Goal: Check status

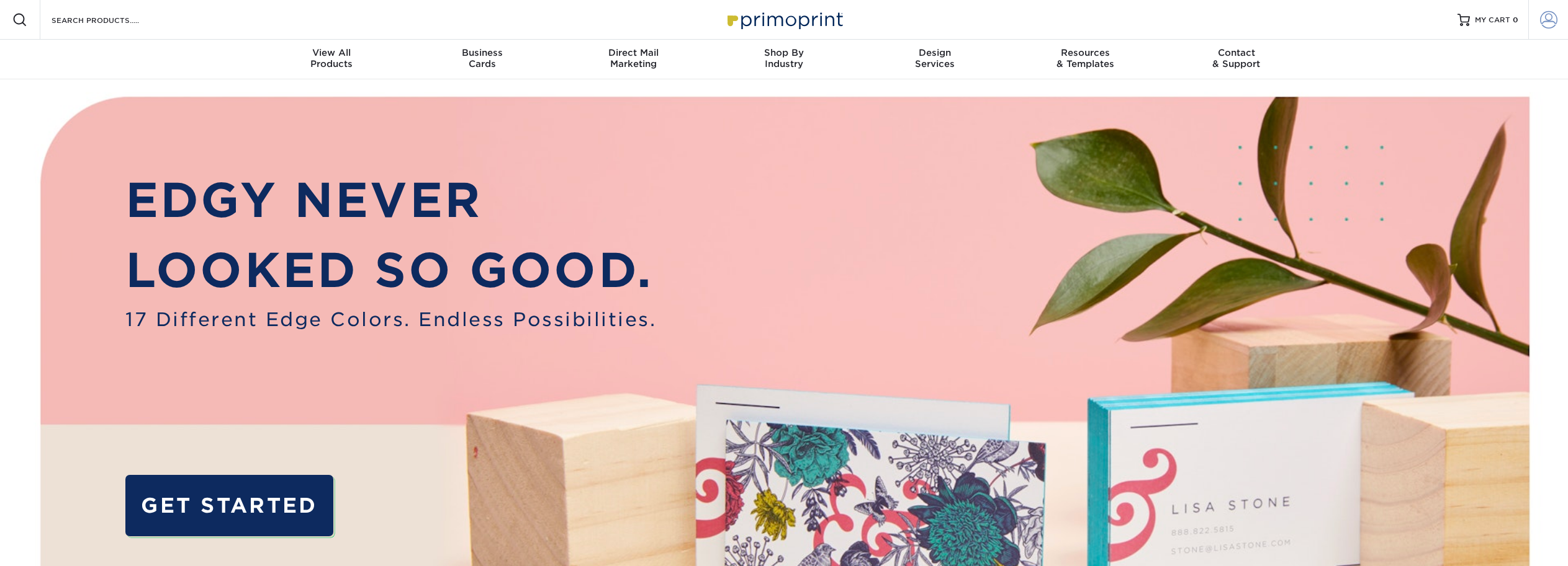
click at [1554, 27] on span at bounding box center [1549, 20] width 17 height 17
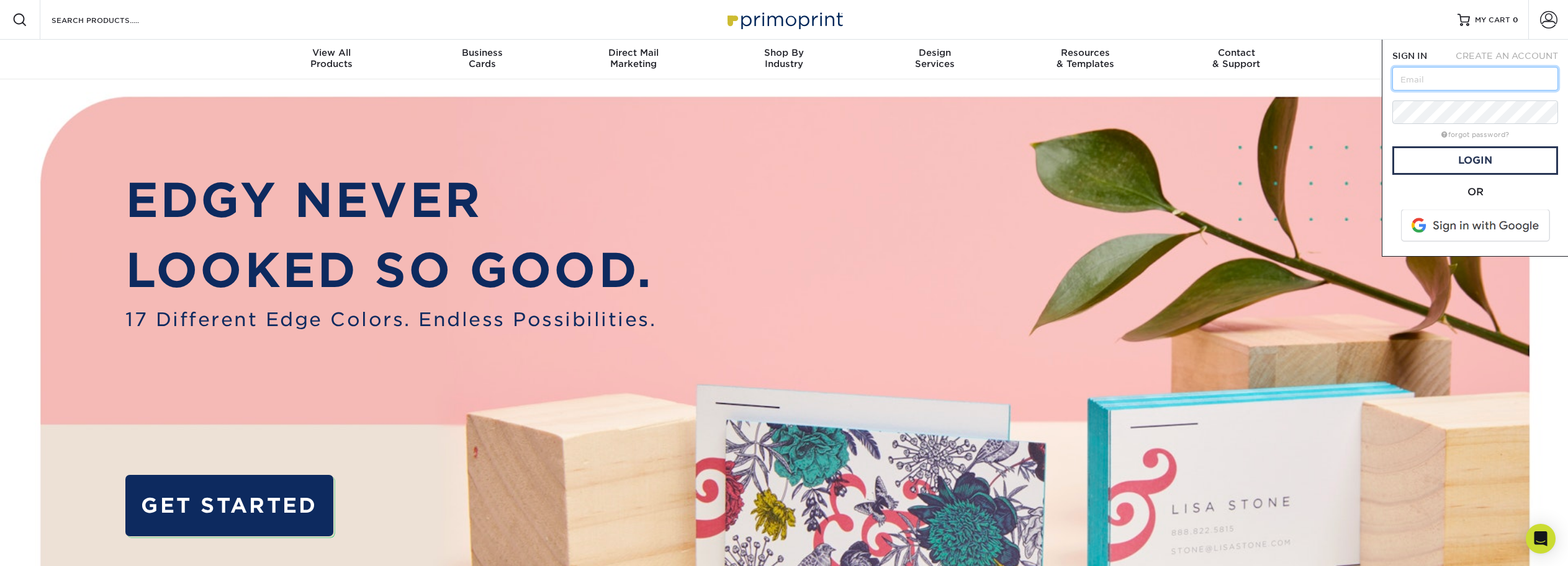
click at [1477, 78] on input "text" at bounding box center [1475, 78] width 166 height 24
click at [1463, 223] on span at bounding box center [1476, 226] width 158 height 32
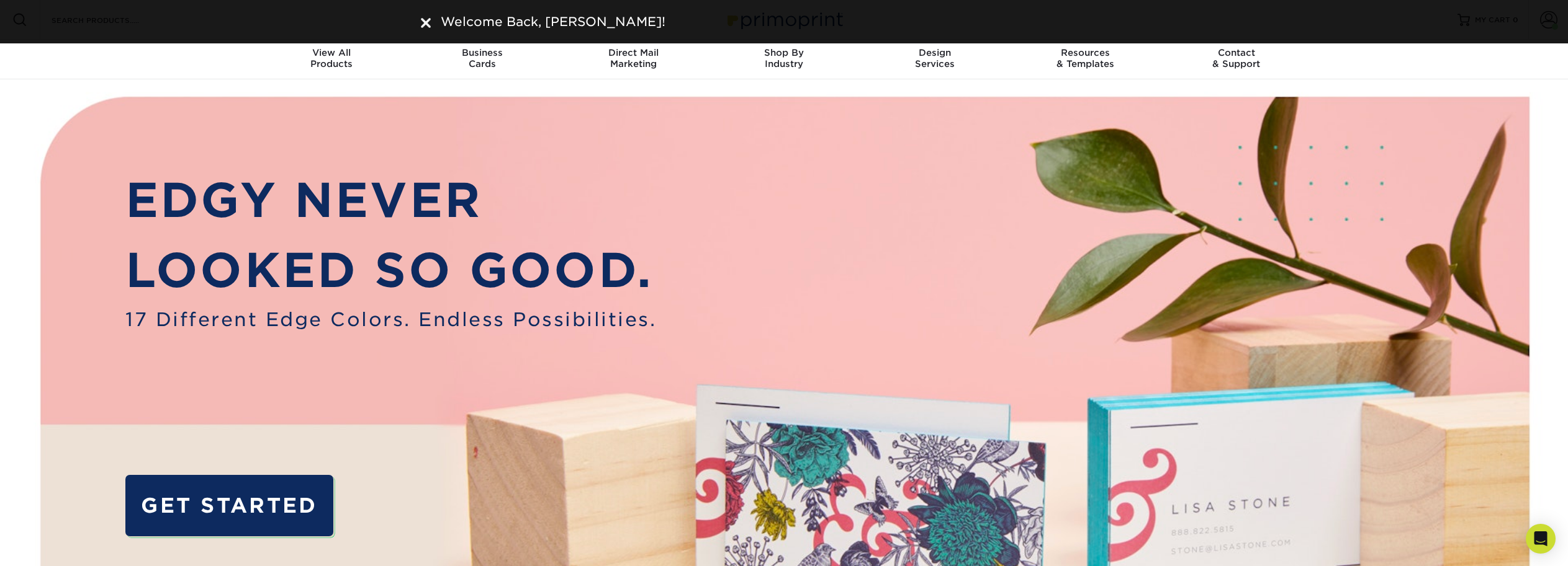
click at [430, 26] on img at bounding box center [426, 23] width 10 height 10
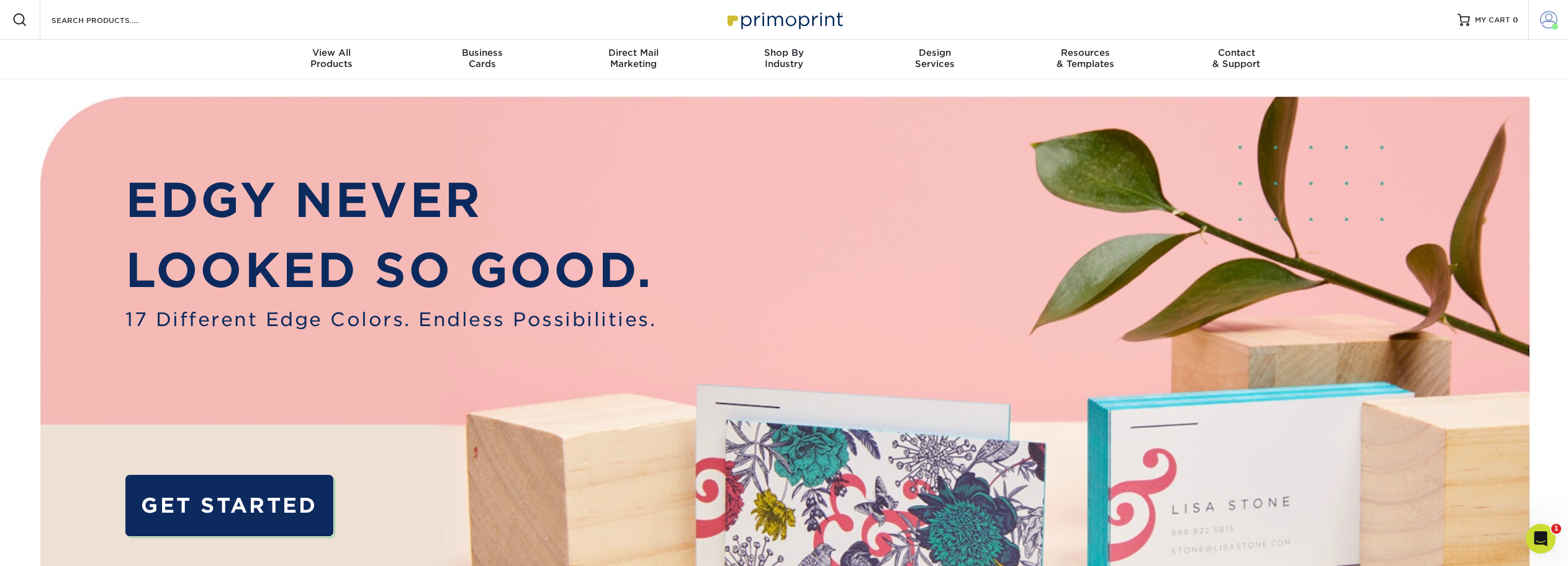
click at [1554, 16] on span at bounding box center [1549, 20] width 17 height 17
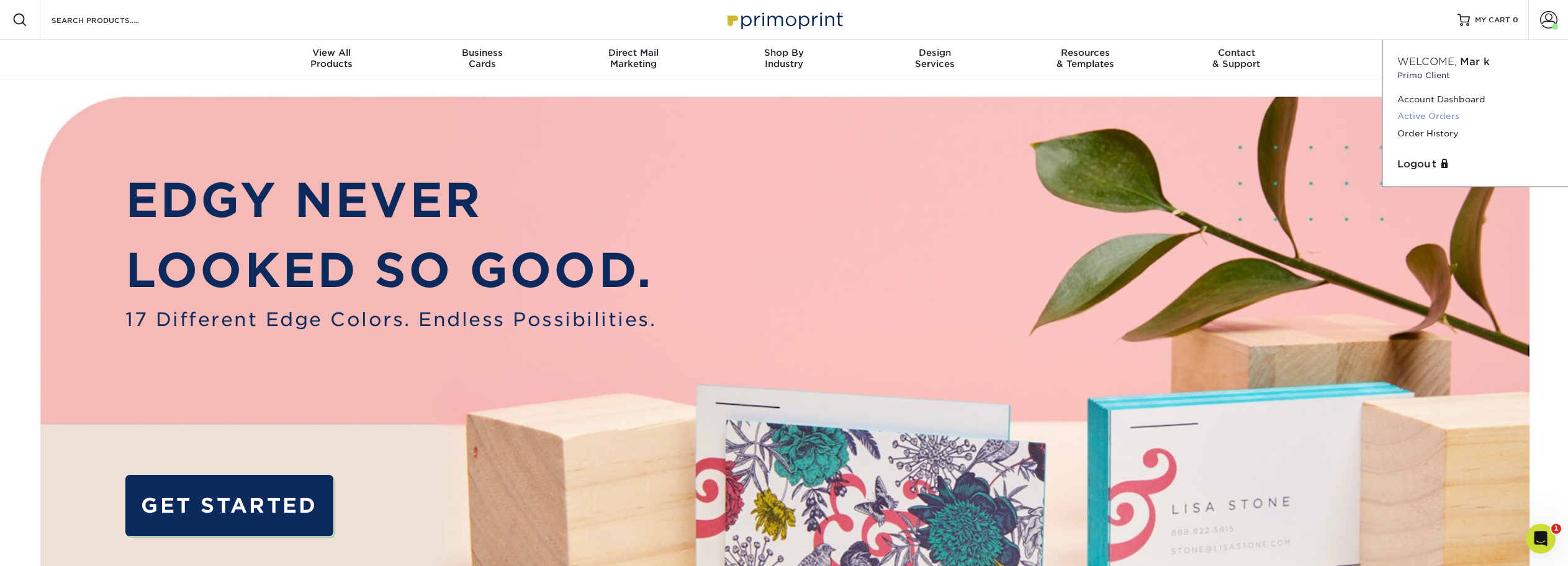
click at [1447, 119] on link "Active Orders" at bounding box center [1475, 116] width 156 height 17
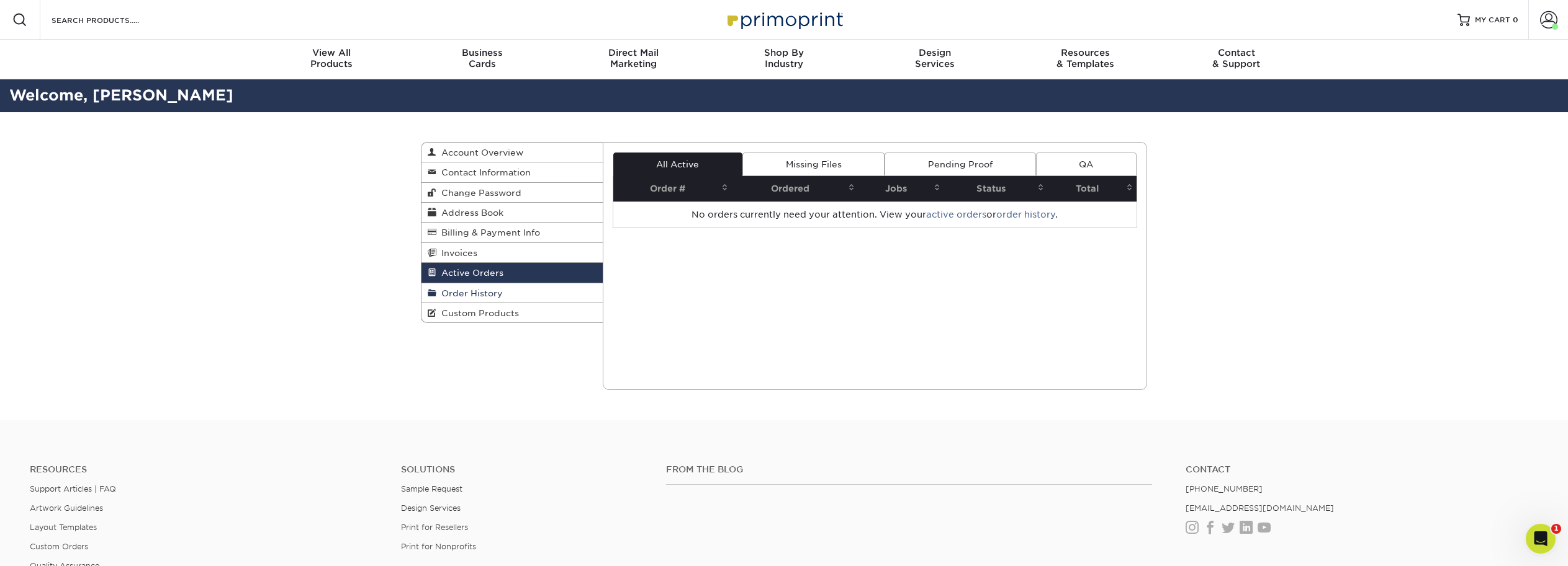
click at [507, 292] on link "Order History" at bounding box center [512, 294] width 181 height 20
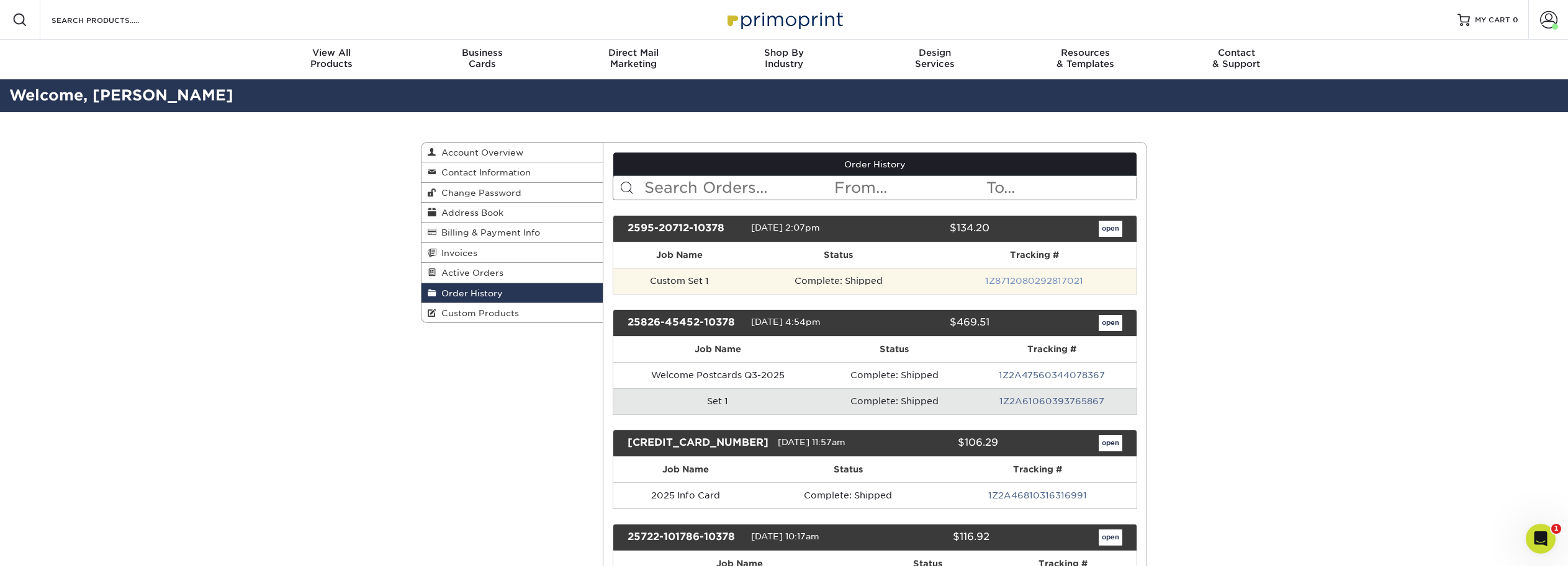
click at [1017, 278] on link "1Z8712080292817021" at bounding box center [1034, 281] width 98 height 10
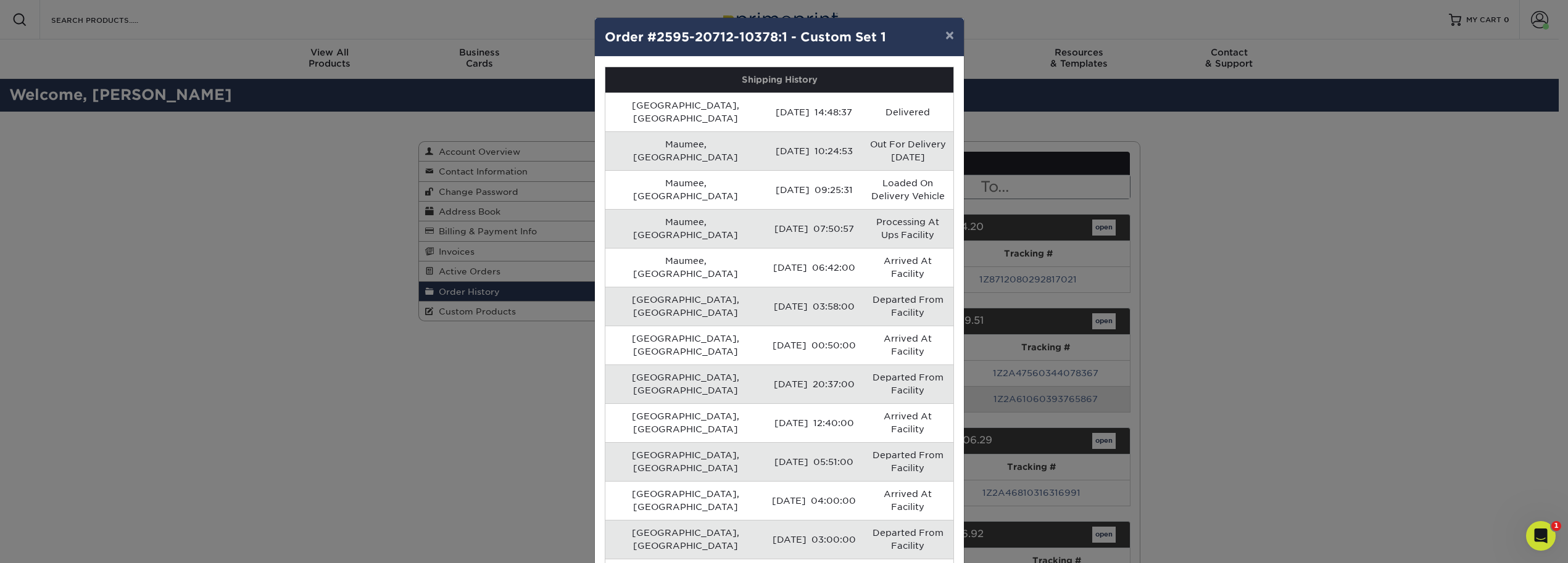
click at [939, 28] on button "×" at bounding box center [950, 35] width 29 height 34
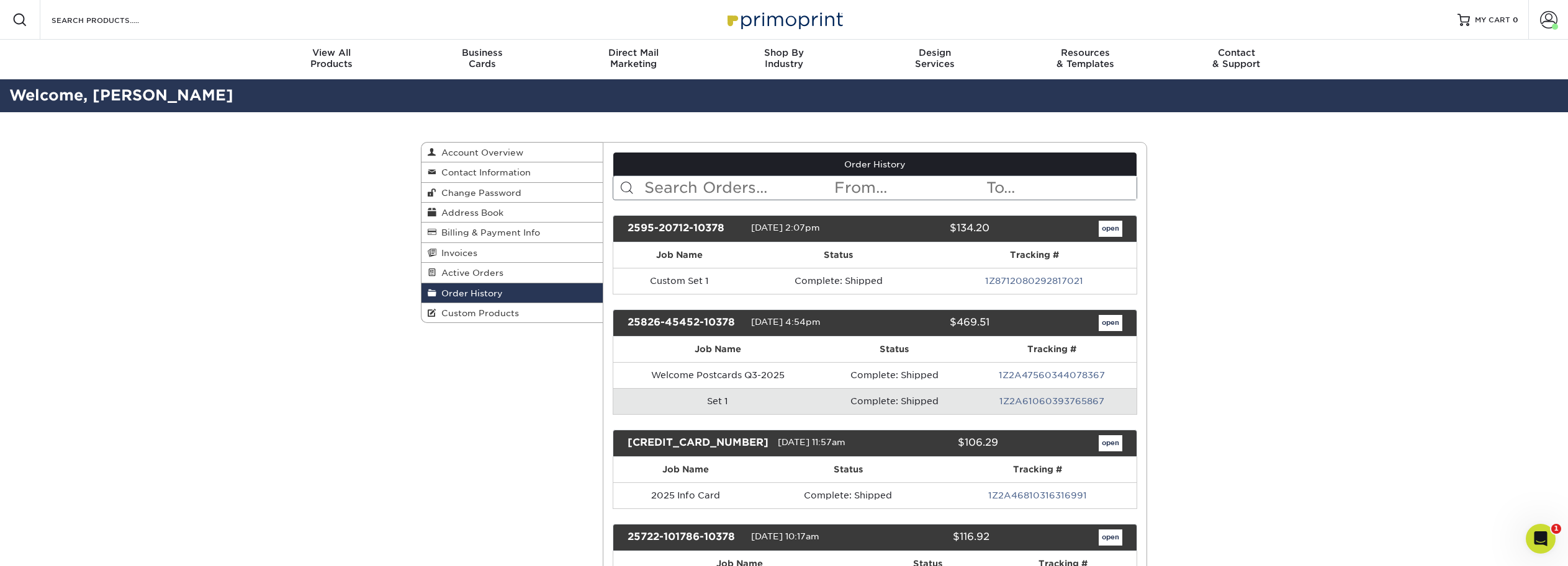
click at [1111, 229] on link "open" at bounding box center [1110, 228] width 24 height 16
